Goal: Information Seeking & Learning: Learn about a topic

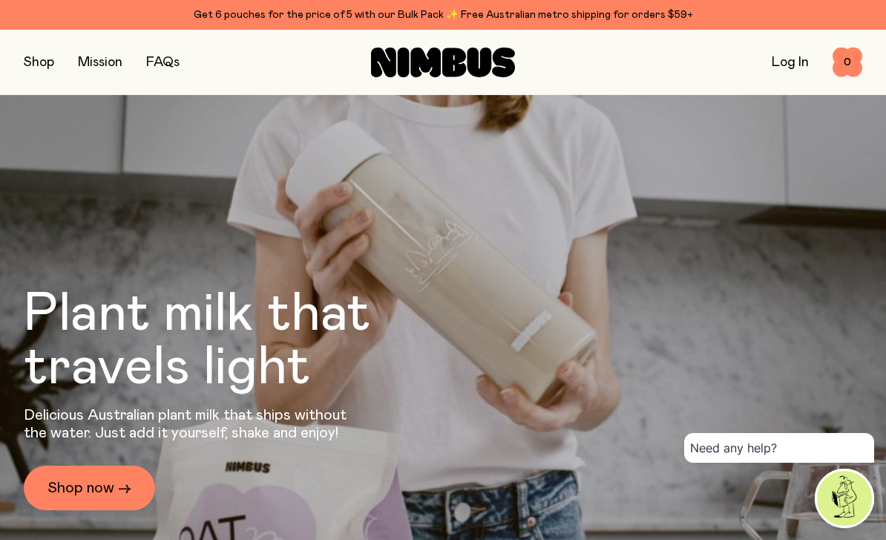
scroll to position [221, 0]
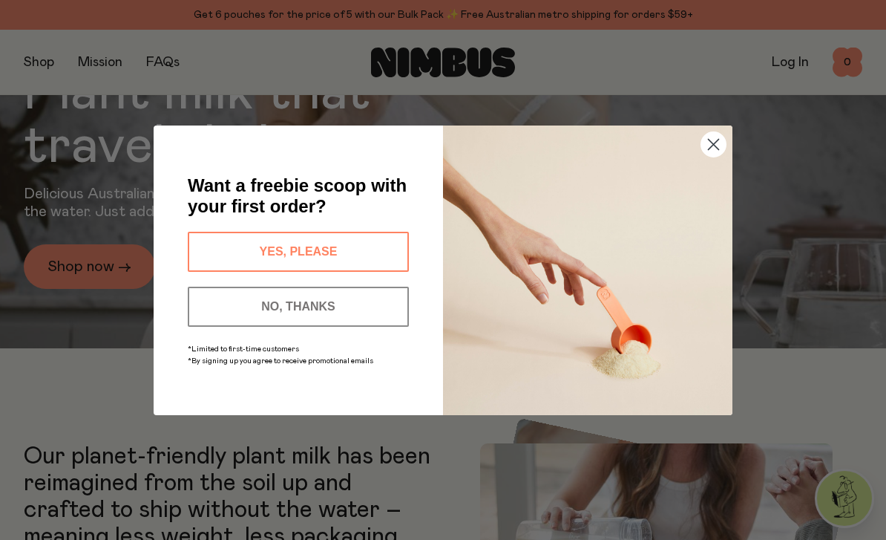
click at [707, 156] on circle "Close dialog" at bounding box center [713, 143] width 24 height 24
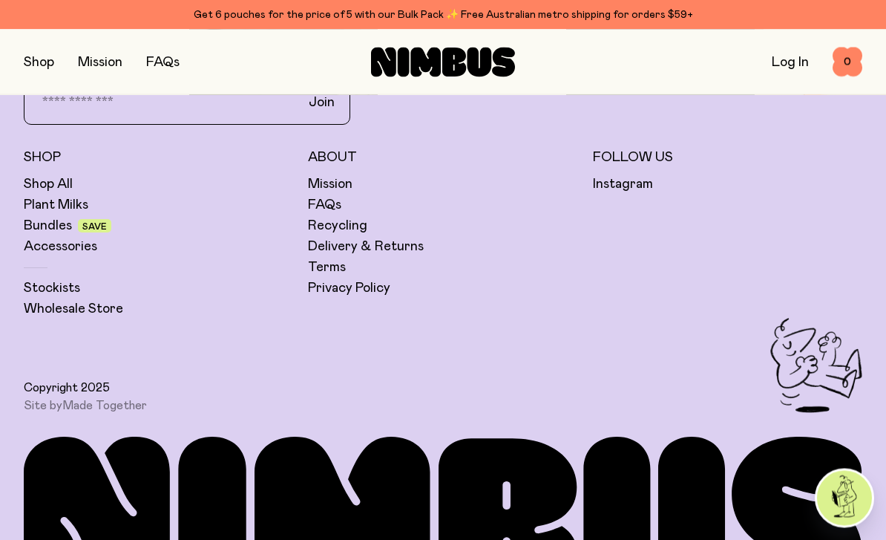
scroll to position [4109, 0]
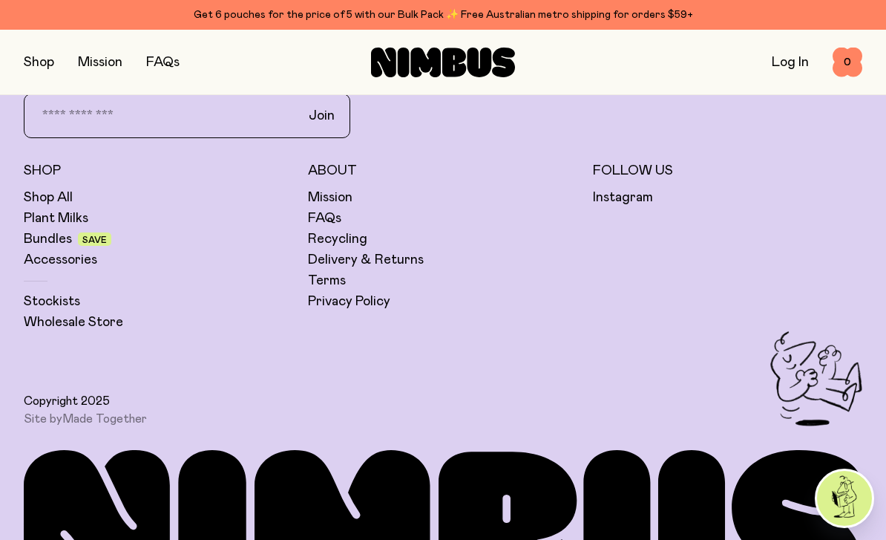
click at [62, 310] on link "Stockists" at bounding box center [52, 301] width 56 height 18
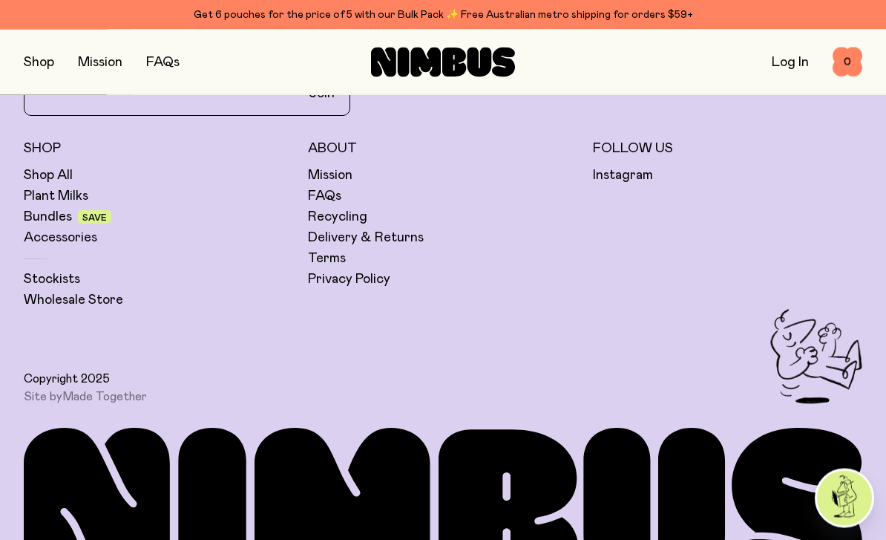
scroll to position [4131, 0]
click at [48, 205] on link "Plant Milks" at bounding box center [56, 196] width 65 height 18
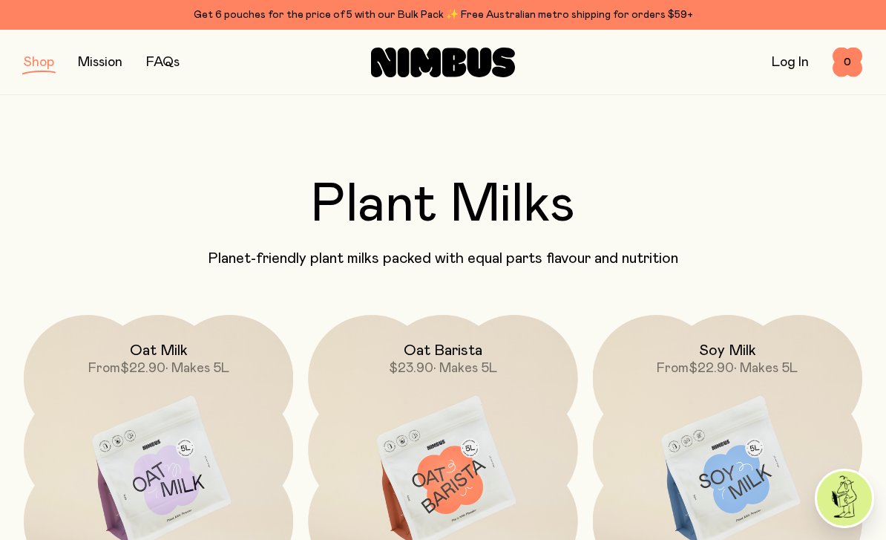
click at [171, 58] on link "FAQs" at bounding box center [162, 62] width 33 height 13
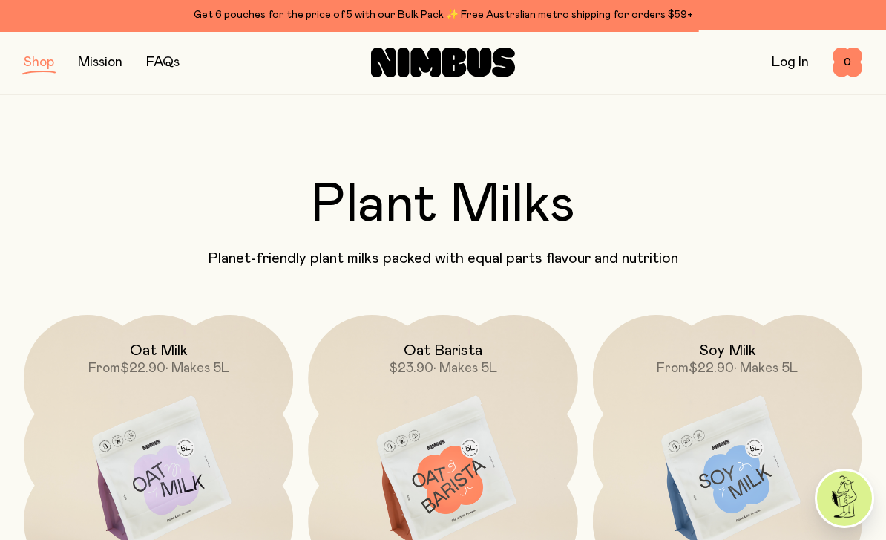
click at [166, 61] on link "FAQs" at bounding box center [162, 62] width 33 height 13
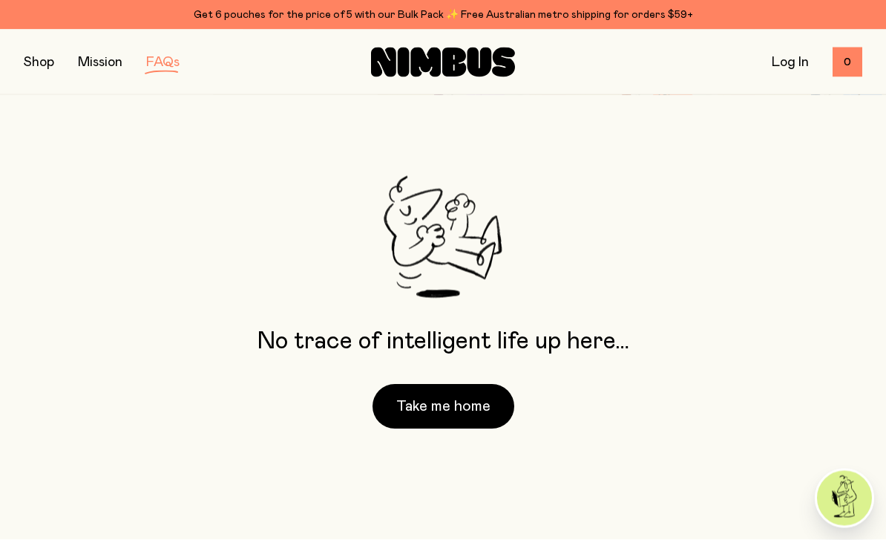
scroll to position [77, 0]
click at [157, 68] on link "FAQs" at bounding box center [162, 62] width 33 height 13
click at [90, 68] on link "Mission" at bounding box center [100, 62] width 45 height 13
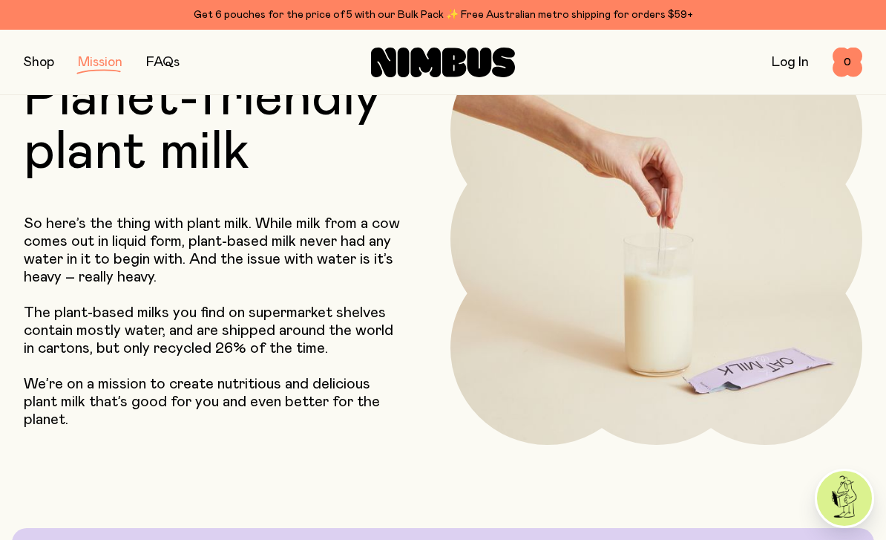
click at [90, 67] on link "Mission" at bounding box center [100, 62] width 45 height 13
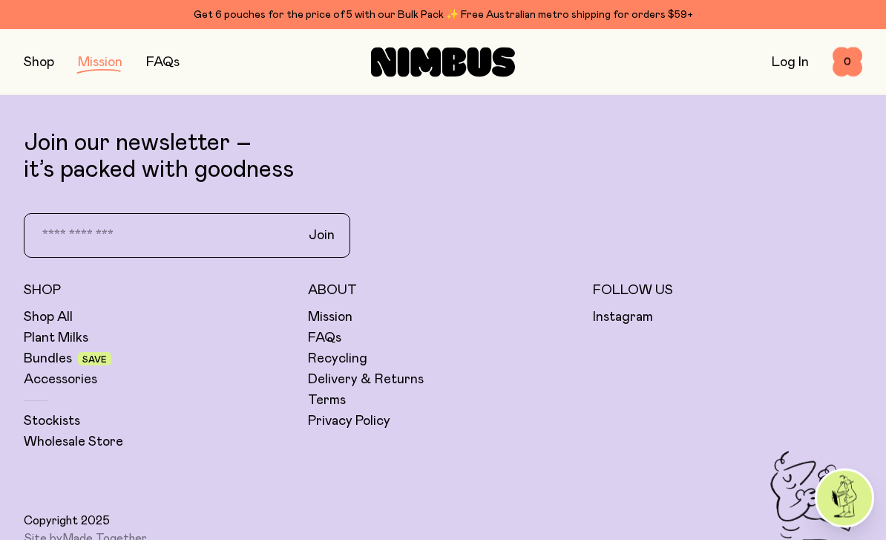
scroll to position [2700, 0]
click at [42, 343] on link "Plant Milks" at bounding box center [56, 338] width 65 height 18
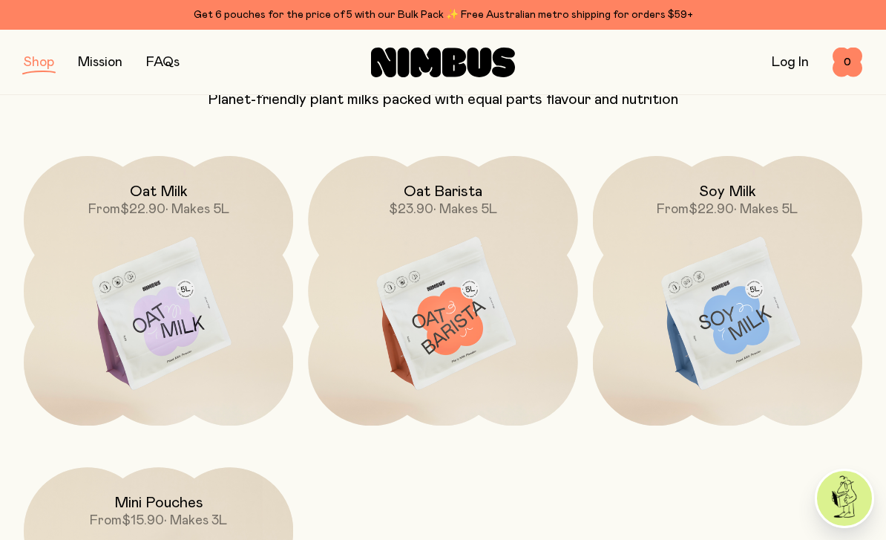
scroll to position [158, 0]
click at [123, 304] on img at bounding box center [158, 315] width 269 height 317
click at [155, 190] on h2 "Oat Milk" at bounding box center [159, 192] width 58 height 18
click at [145, 323] on img at bounding box center [158, 314] width 269 height 317
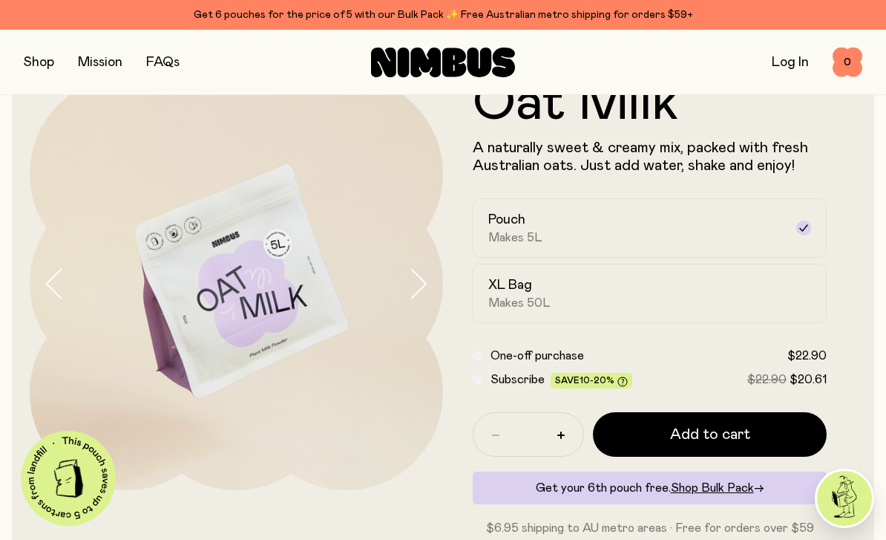
scroll to position [47, 0]
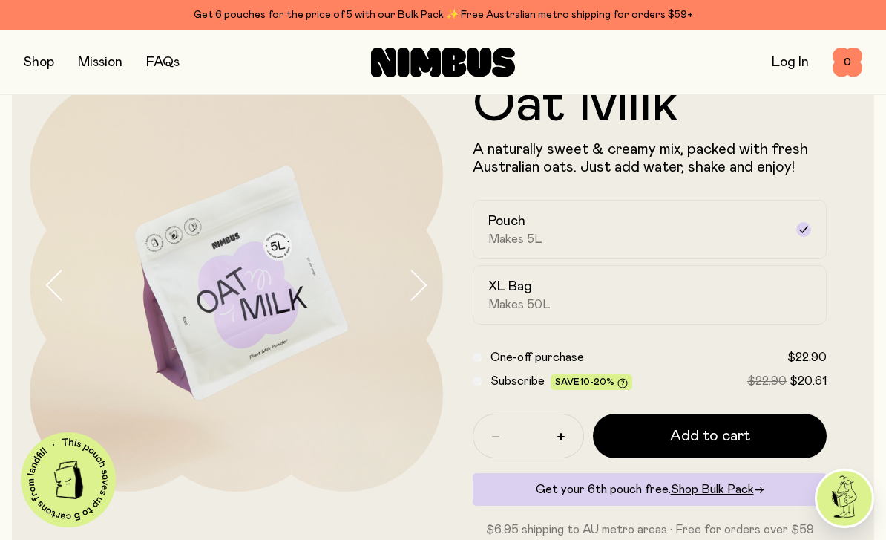
click at [22, 428] on div "Oat Milk A naturally sweet & creamy mix, packed with fresh Australian oats. Jus…" at bounding box center [443, 308] width 863 height 496
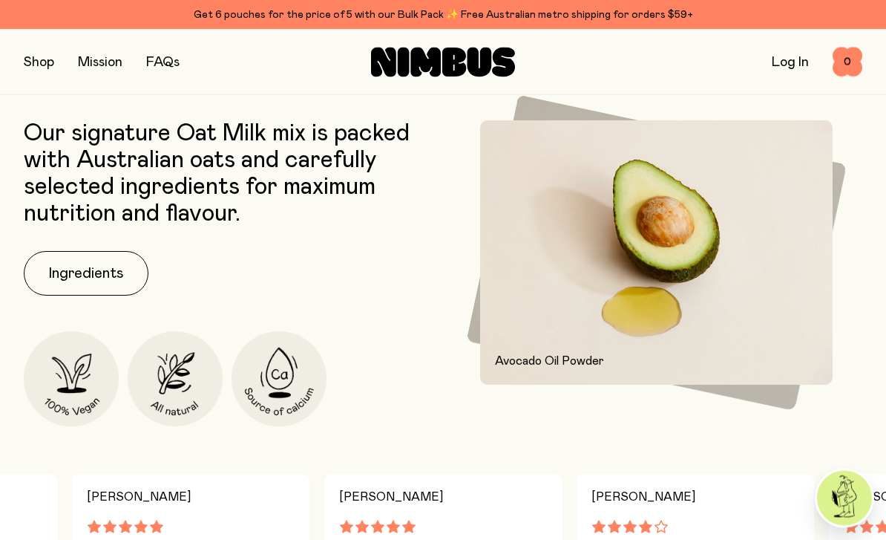
scroll to position [565, 0]
click at [80, 275] on button "Ingredients" at bounding box center [86, 274] width 125 height 45
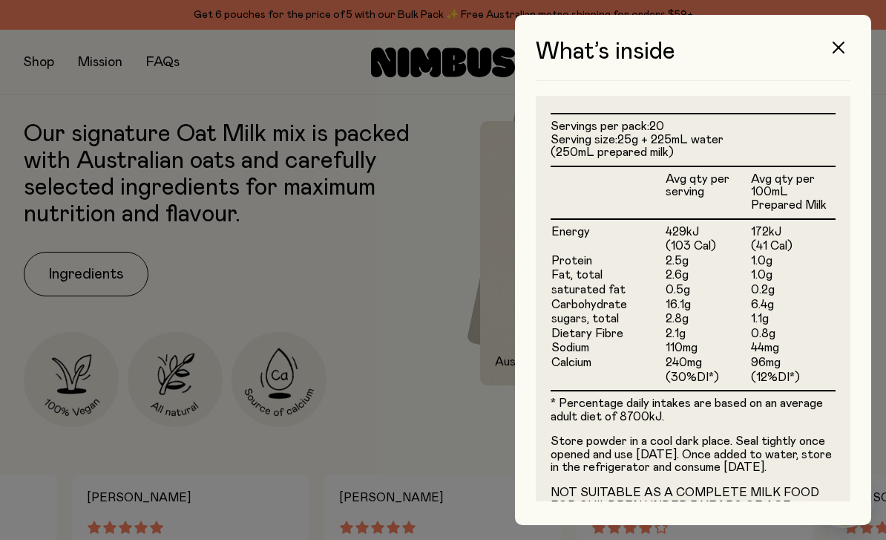
scroll to position [376, 0]
click at [840, 64] on button "button" at bounding box center [839, 48] width 36 height 36
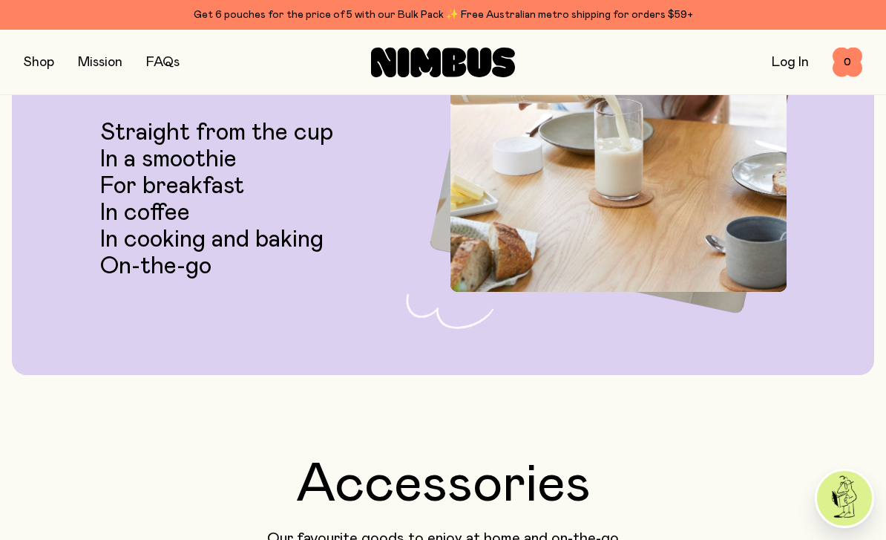
scroll to position [2616, 0]
